Goal: Information Seeking & Learning: Learn about a topic

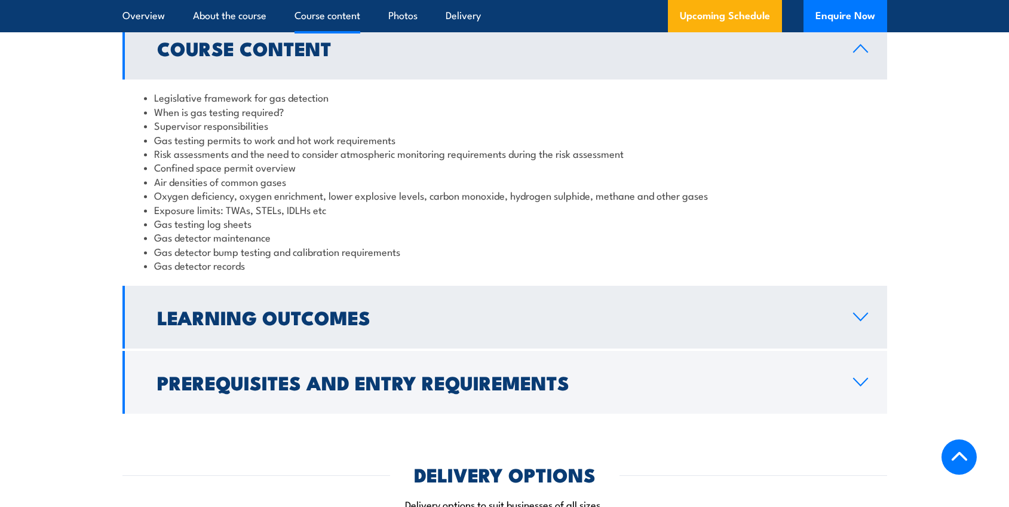
scroll to position [1076, 0]
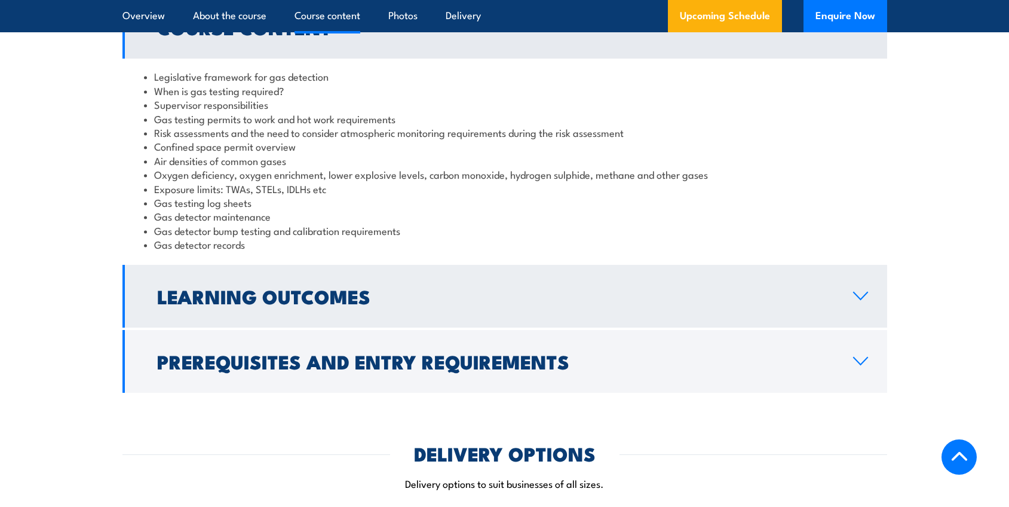
click at [855, 302] on link "Learning Outcomes" at bounding box center [504, 296] width 765 height 63
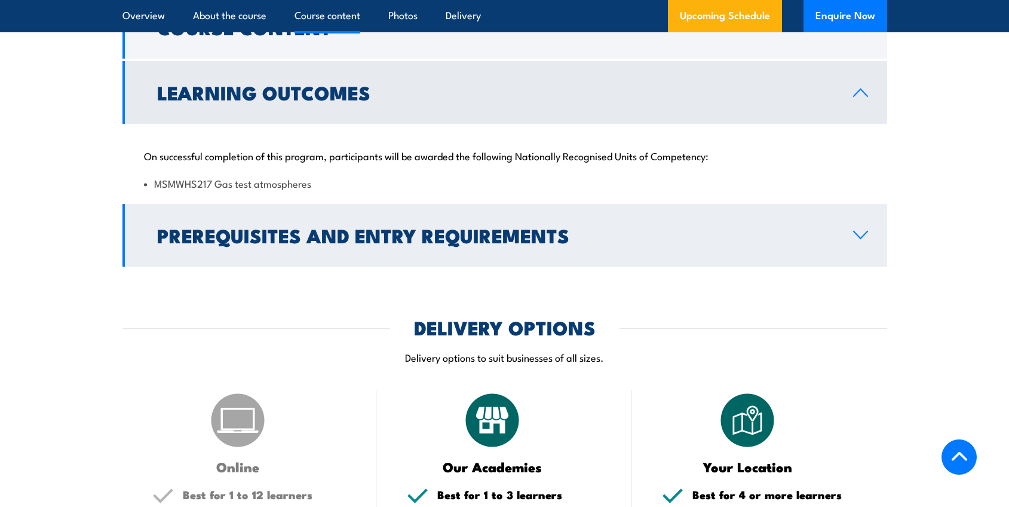
click at [860, 229] on link "Prerequisites and Entry Requirements" at bounding box center [504, 235] width 765 height 63
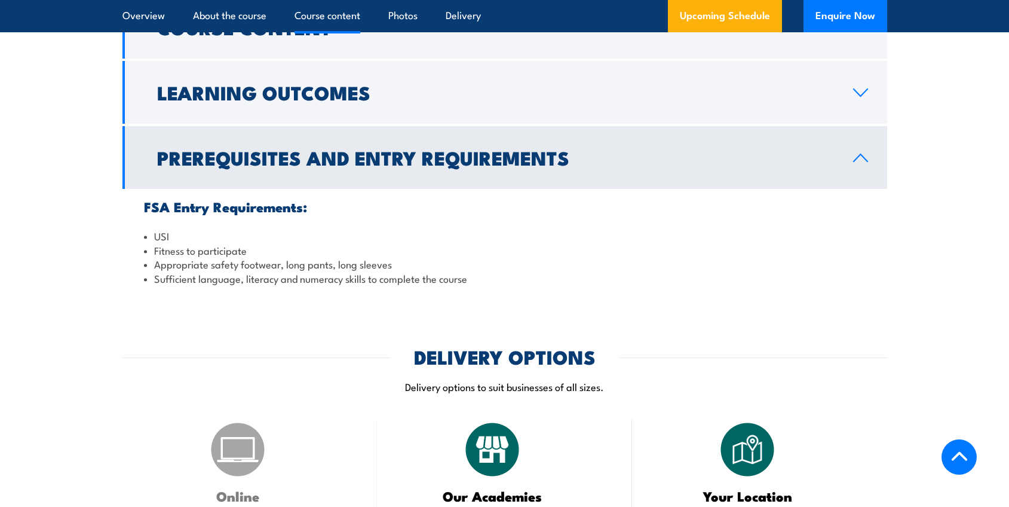
click at [865, 161] on icon at bounding box center [861, 158] width 16 height 10
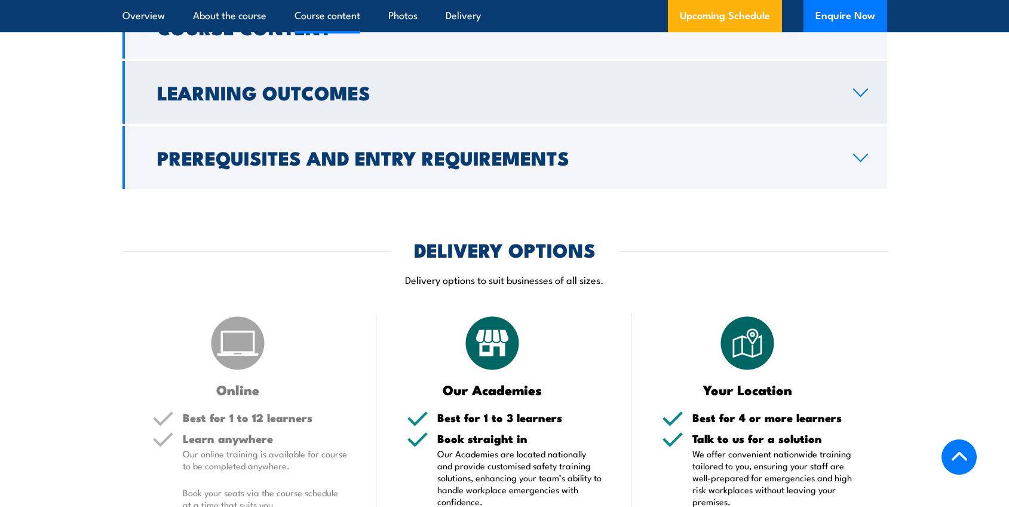
click at [865, 99] on link "Learning Outcomes" at bounding box center [504, 92] width 765 height 63
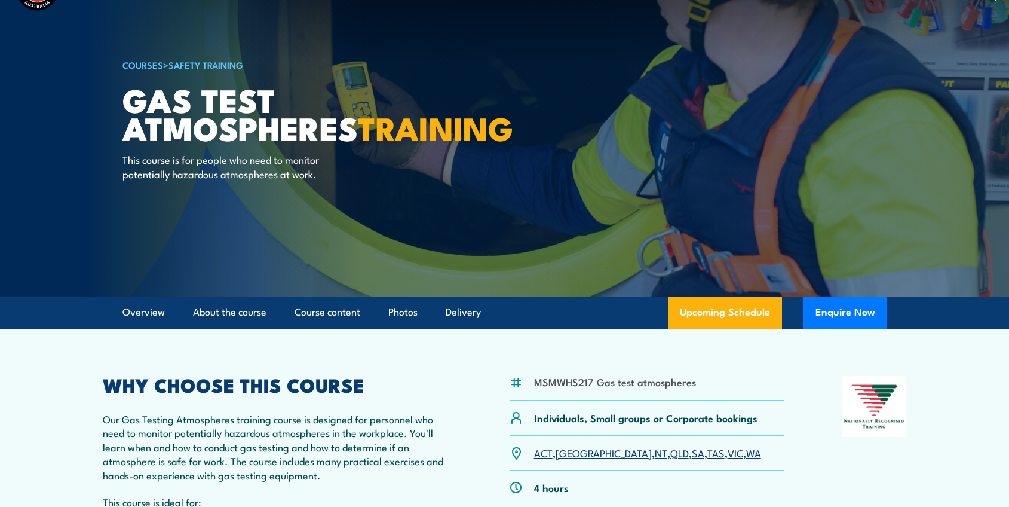
scroll to position [0, 0]
